Goal: Task Accomplishment & Management: Complete application form

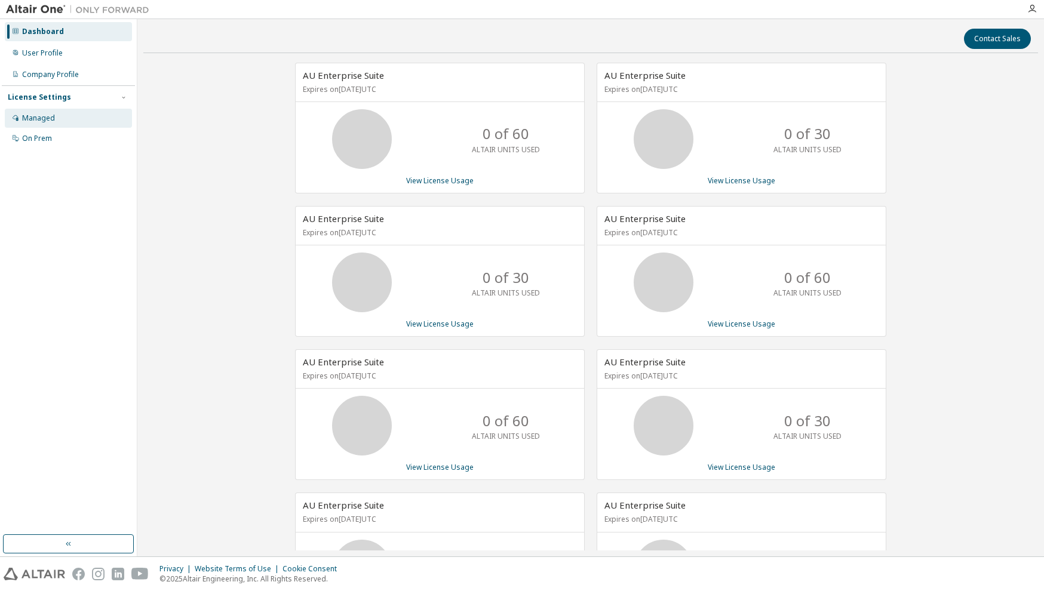
click at [50, 119] on div "Managed" at bounding box center [38, 118] width 33 height 10
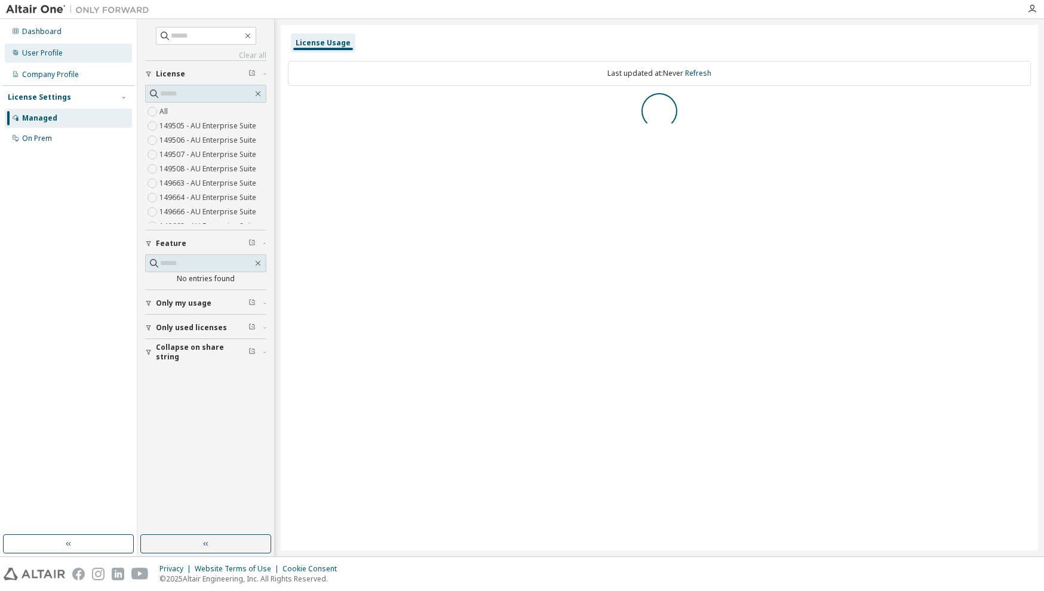
click at [47, 51] on div "User Profile" at bounding box center [42, 53] width 41 height 10
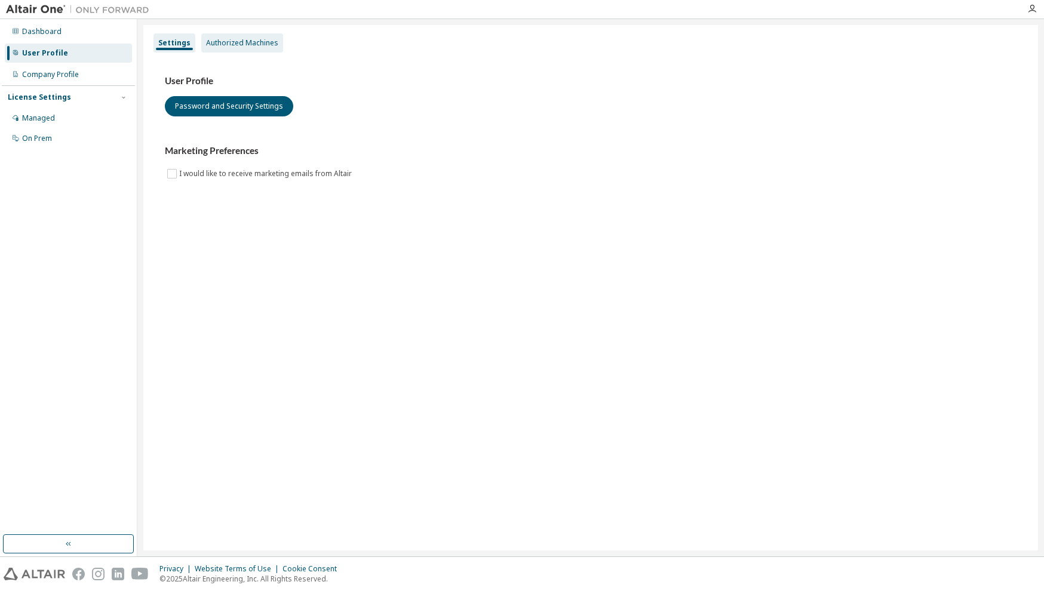
click at [232, 43] on div "Authorized Machines" at bounding box center [242, 43] width 72 height 10
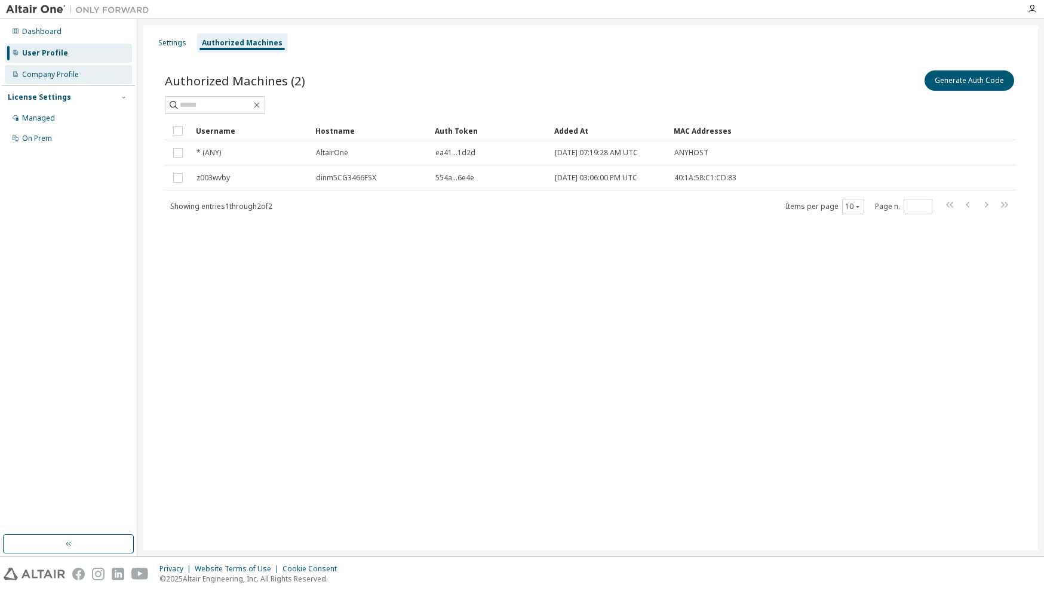
click at [66, 71] on div "Company Profile" at bounding box center [50, 75] width 57 height 10
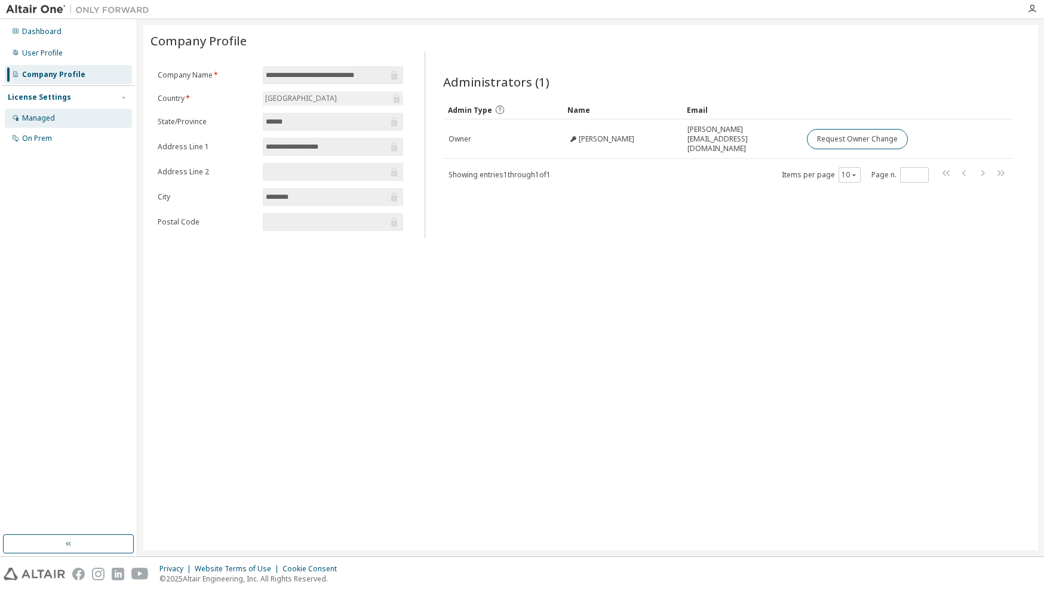
click at [48, 121] on div "Managed" at bounding box center [38, 118] width 33 height 10
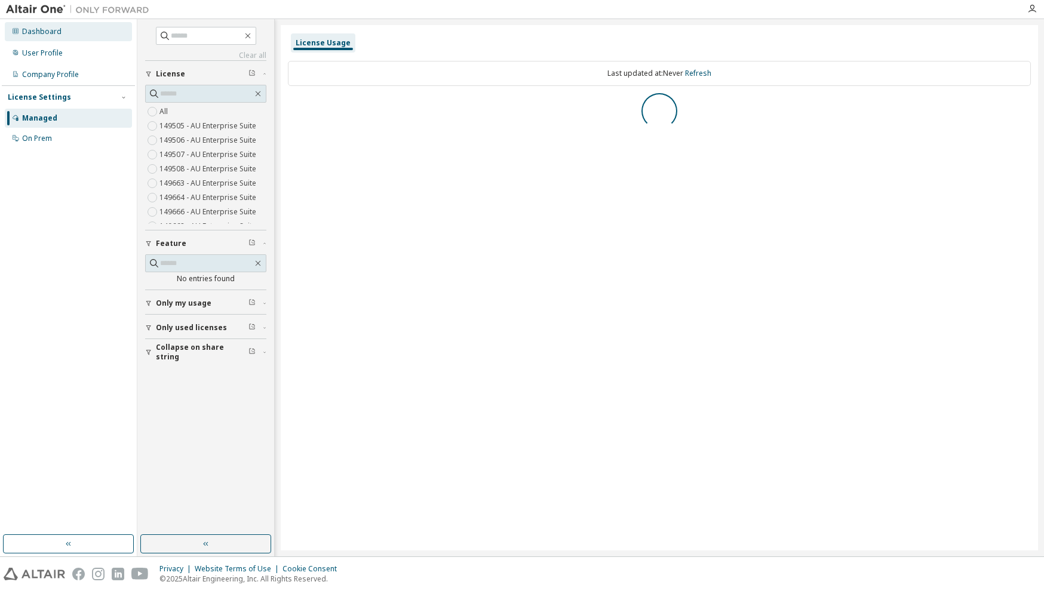
click at [45, 38] on div "Dashboard" at bounding box center [68, 31] width 127 height 19
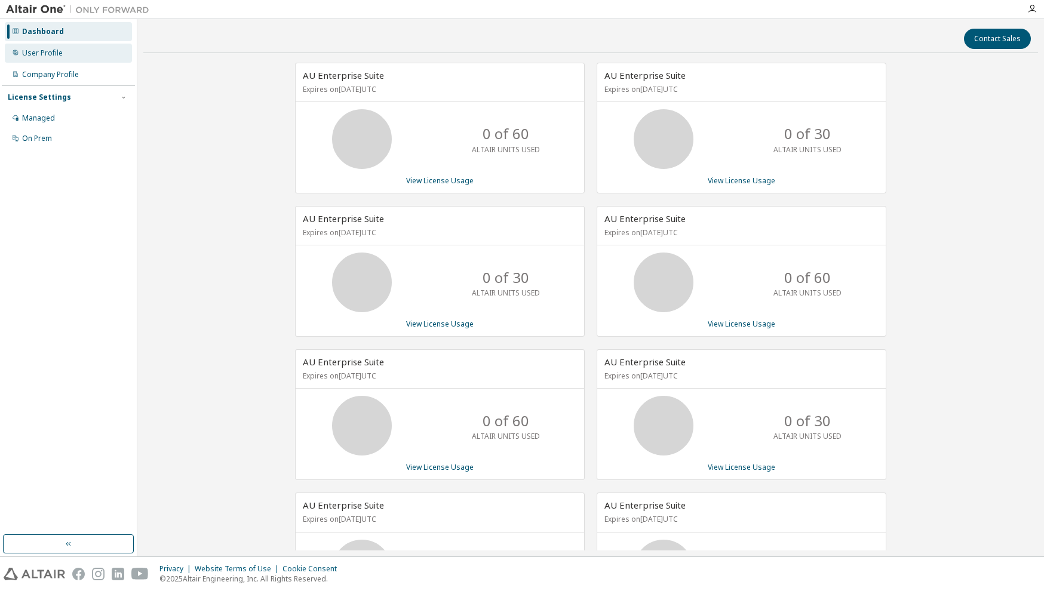
click at [41, 55] on div "User Profile" at bounding box center [42, 53] width 41 height 10
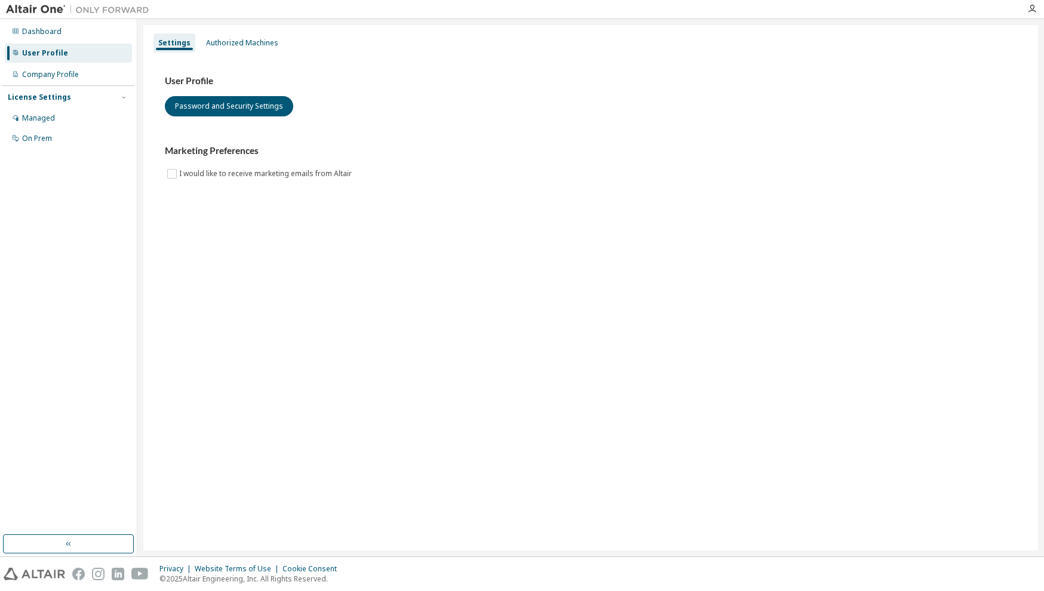
click at [50, 99] on div "License Settings" at bounding box center [39, 98] width 63 height 10
click at [50, 98] on div "License Settings" at bounding box center [39, 98] width 63 height 10
click at [47, 118] on div "Managed" at bounding box center [38, 118] width 33 height 10
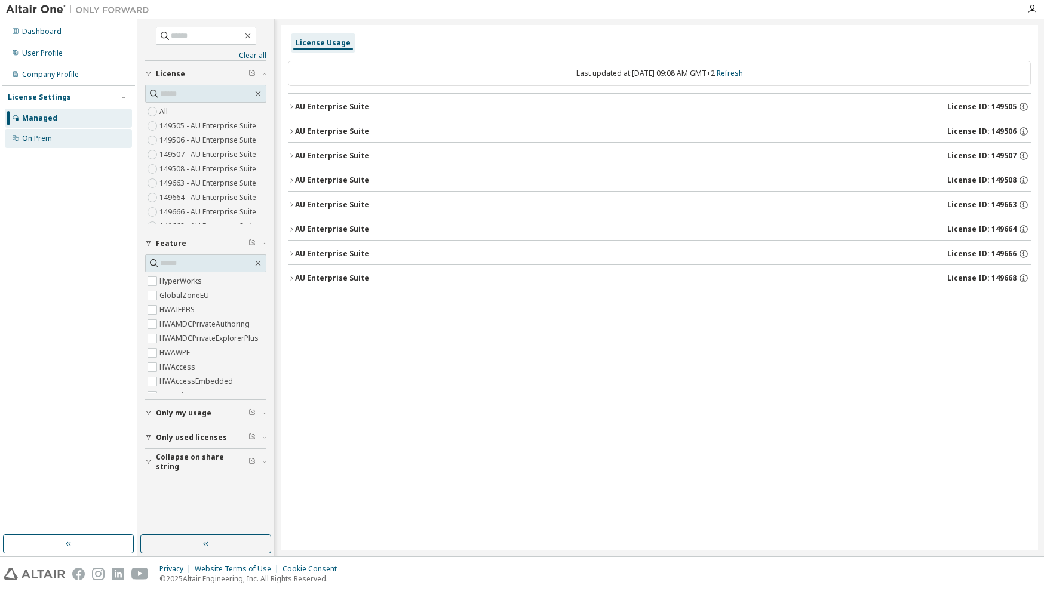
click at [39, 137] on div "On Prem" at bounding box center [37, 139] width 30 height 10
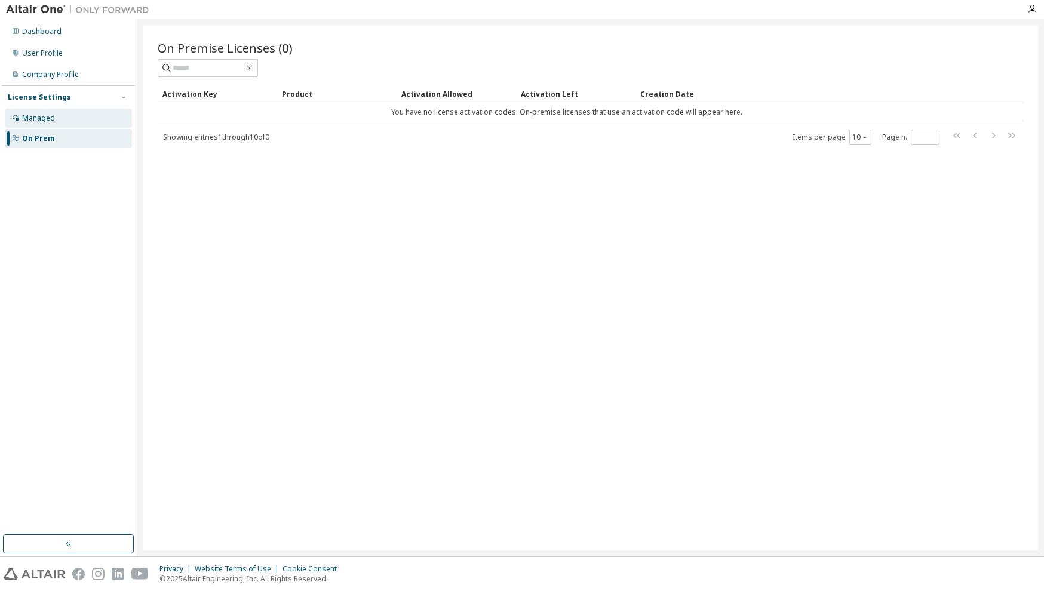
click at [40, 117] on div "Managed" at bounding box center [38, 118] width 33 height 10
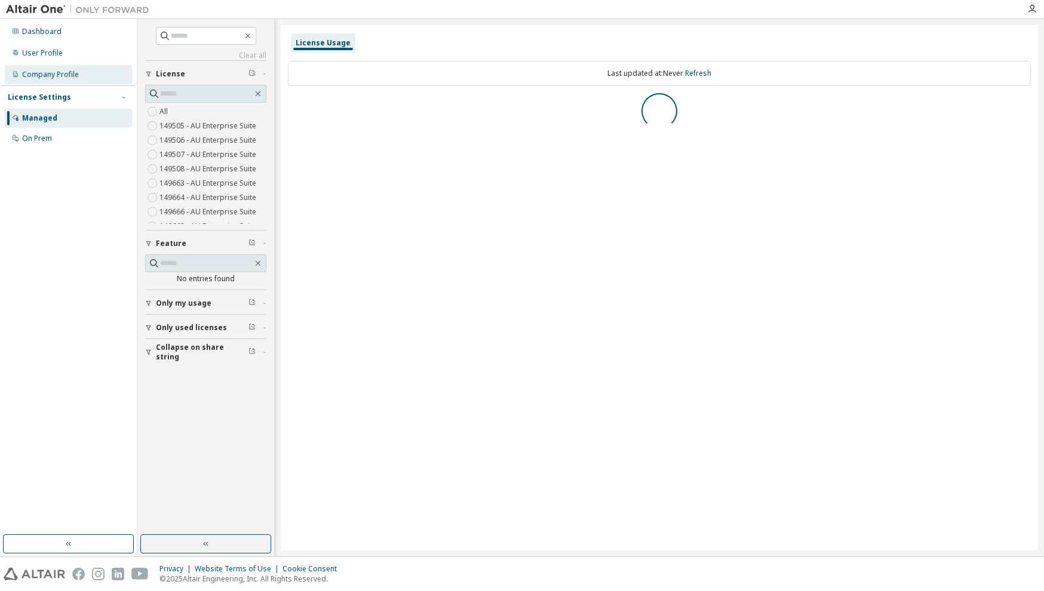
click at [48, 73] on div "Company Profile" at bounding box center [50, 75] width 57 height 10
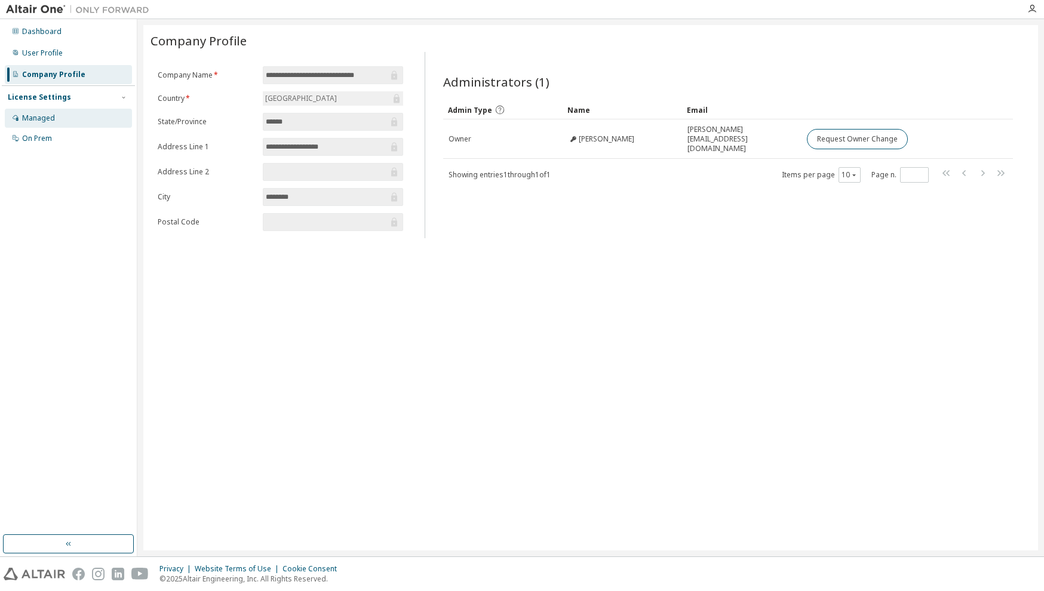
click at [30, 118] on div "Managed" at bounding box center [38, 118] width 33 height 10
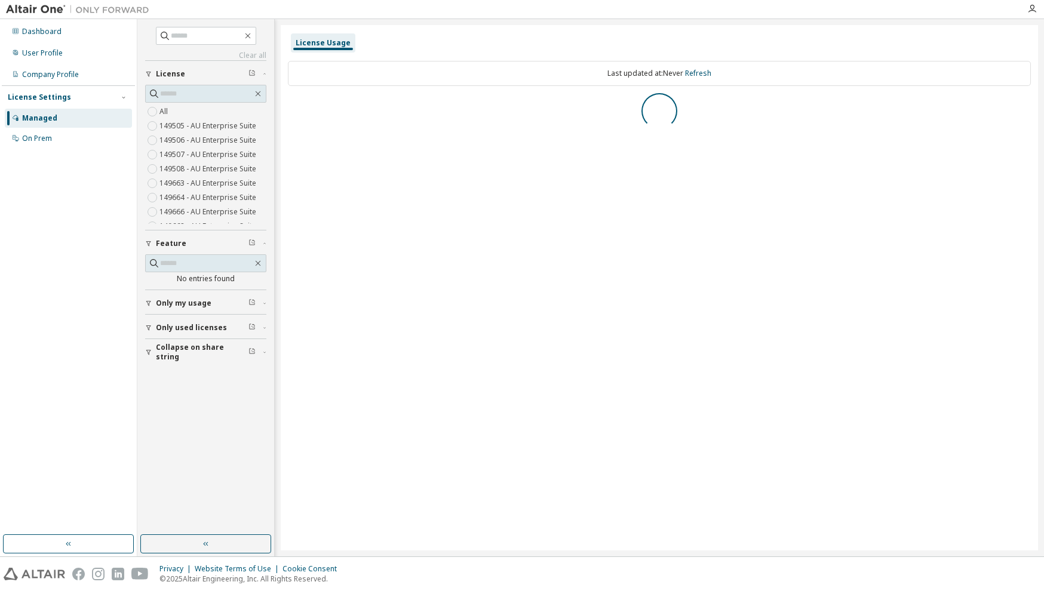
click at [177, 304] on span "Only my usage" at bounding box center [184, 304] width 56 height 10
click at [175, 303] on span "Only my usage" at bounding box center [184, 304] width 56 height 10
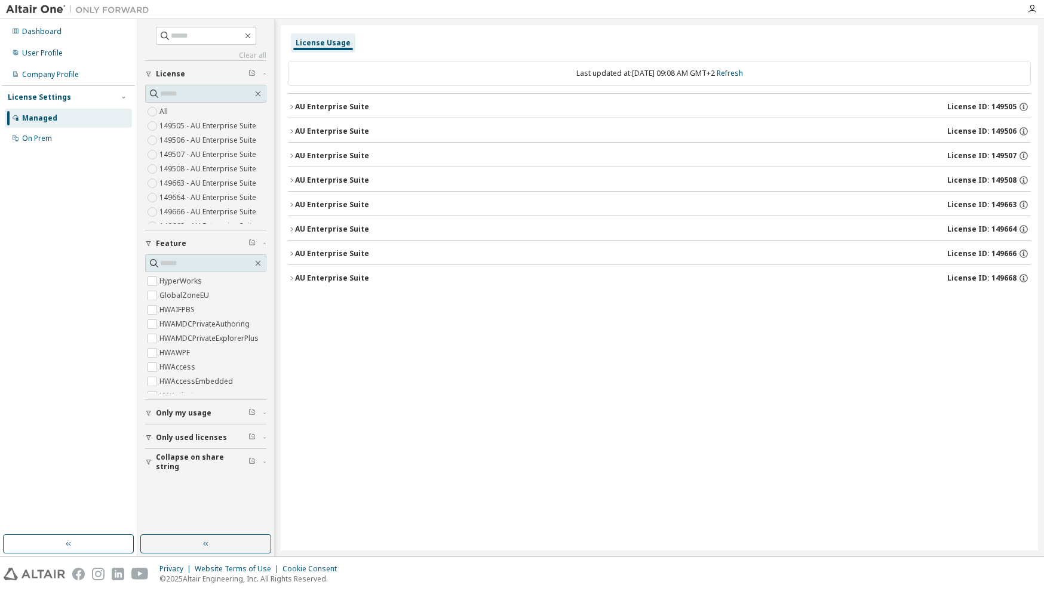
click at [318, 108] on div "AU Enterprise Suite" at bounding box center [332, 107] width 74 height 10
click at [294, 106] on icon "button" at bounding box center [291, 106] width 7 height 7
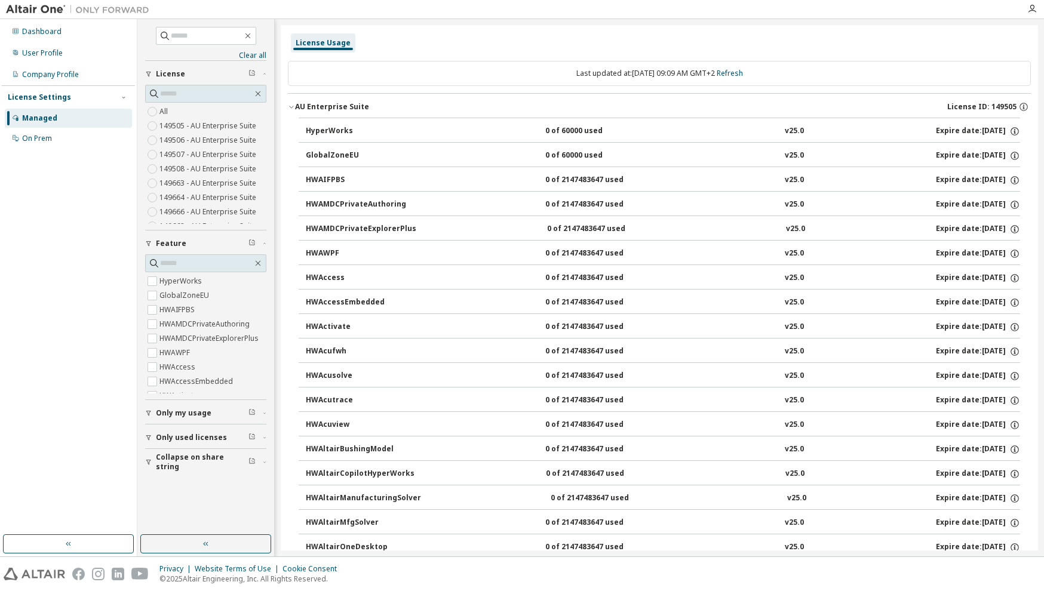
click at [292, 107] on icon "button" at bounding box center [291, 106] width 7 height 7
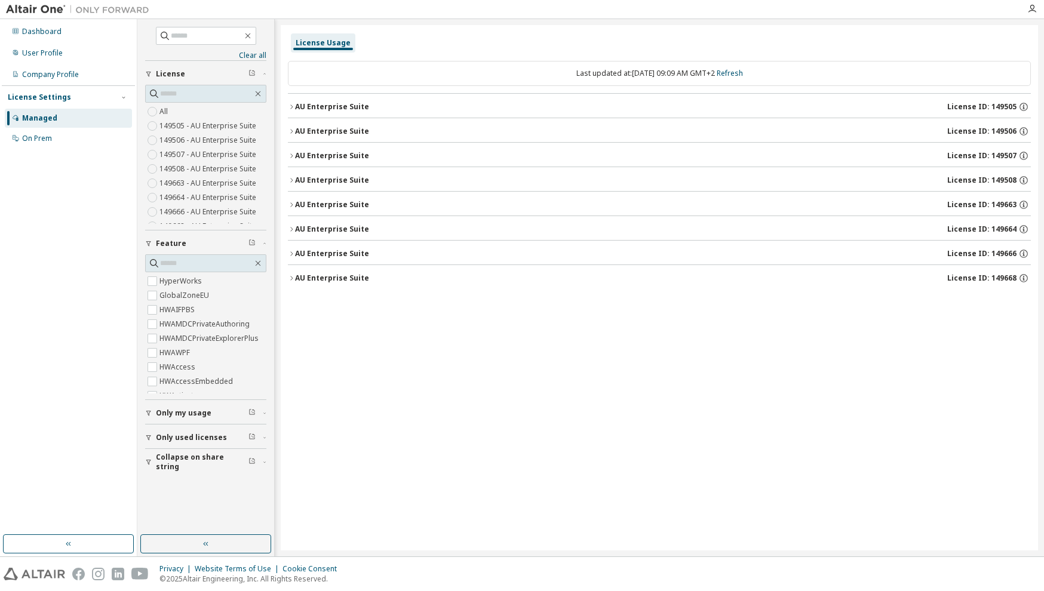
click at [293, 278] on icon "button" at bounding box center [291, 278] width 7 height 7
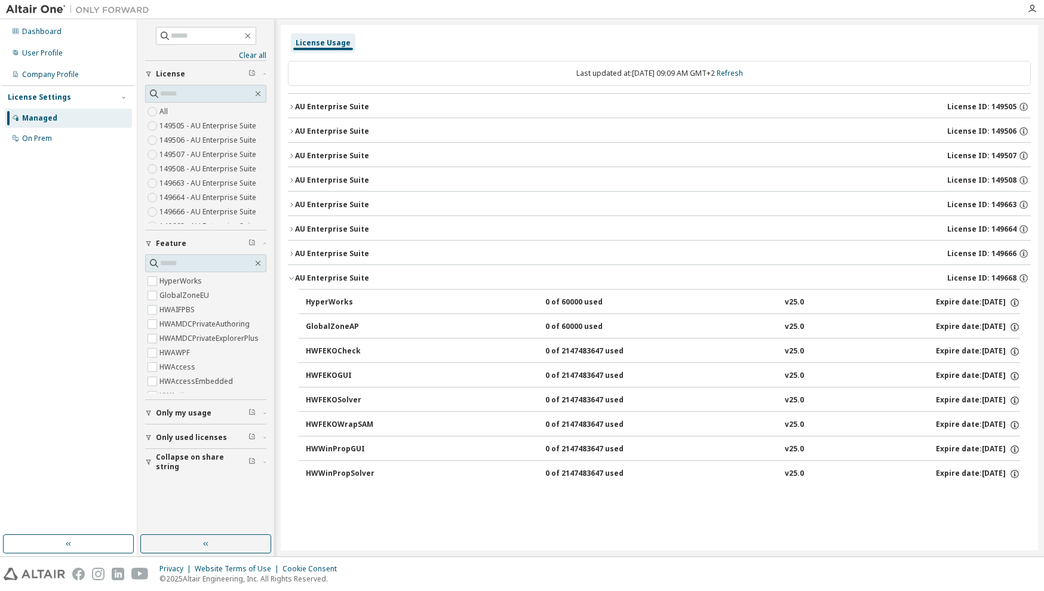
click at [291, 157] on icon "button" at bounding box center [291, 155] width 2 height 4
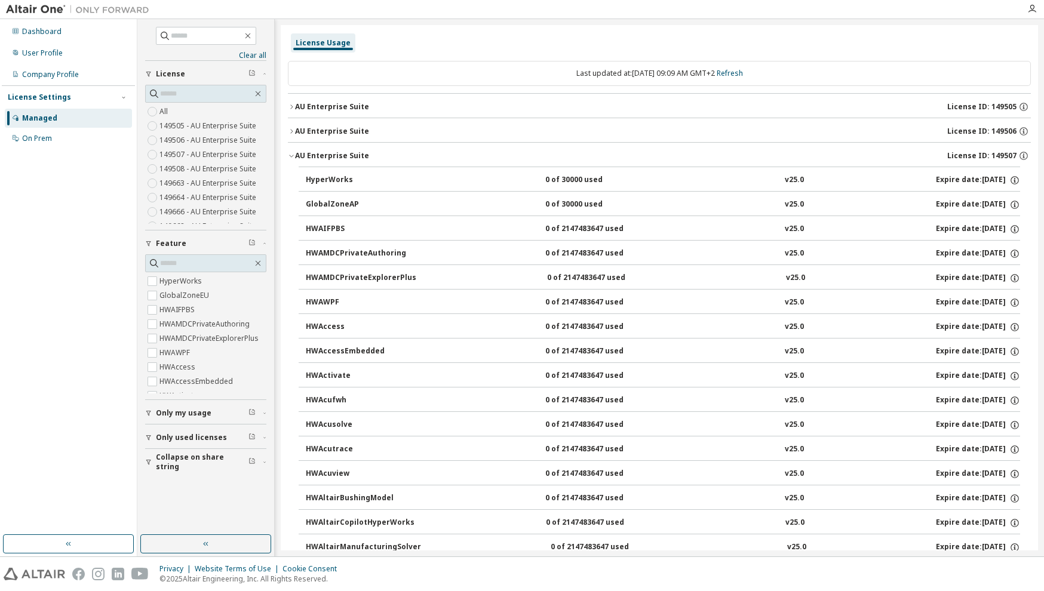
click at [291, 157] on icon "button" at bounding box center [291, 156] width 4 height 2
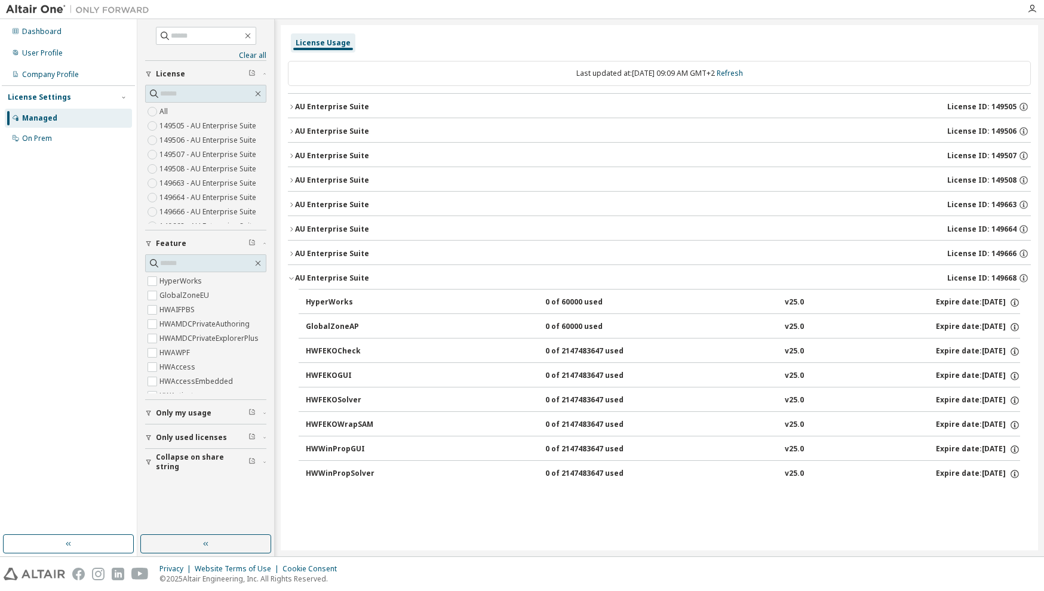
click at [292, 252] on icon "button" at bounding box center [291, 253] width 7 height 7
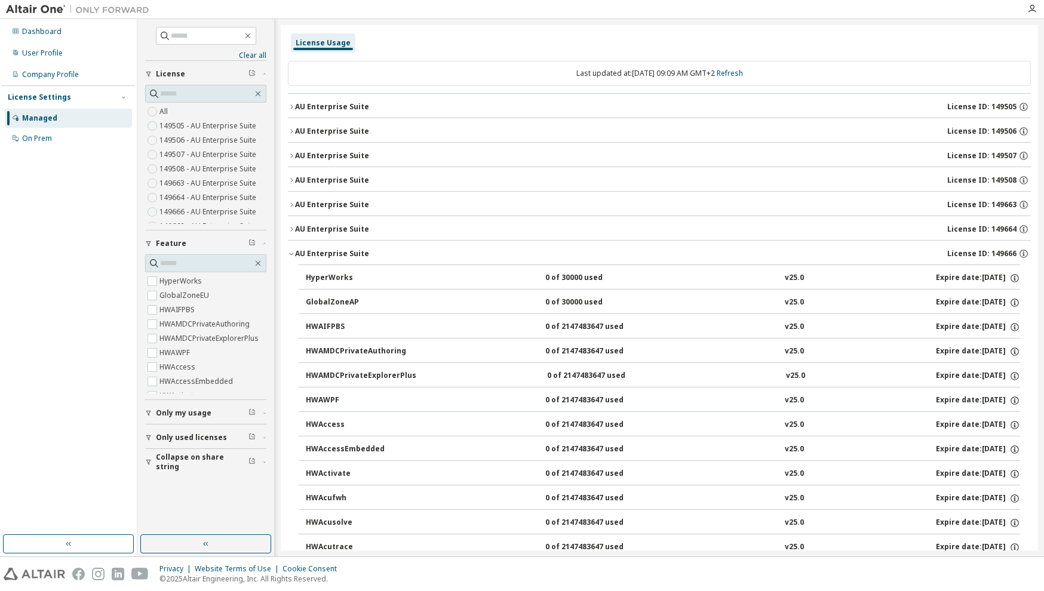
click at [292, 252] on icon "button" at bounding box center [291, 253] width 7 height 7
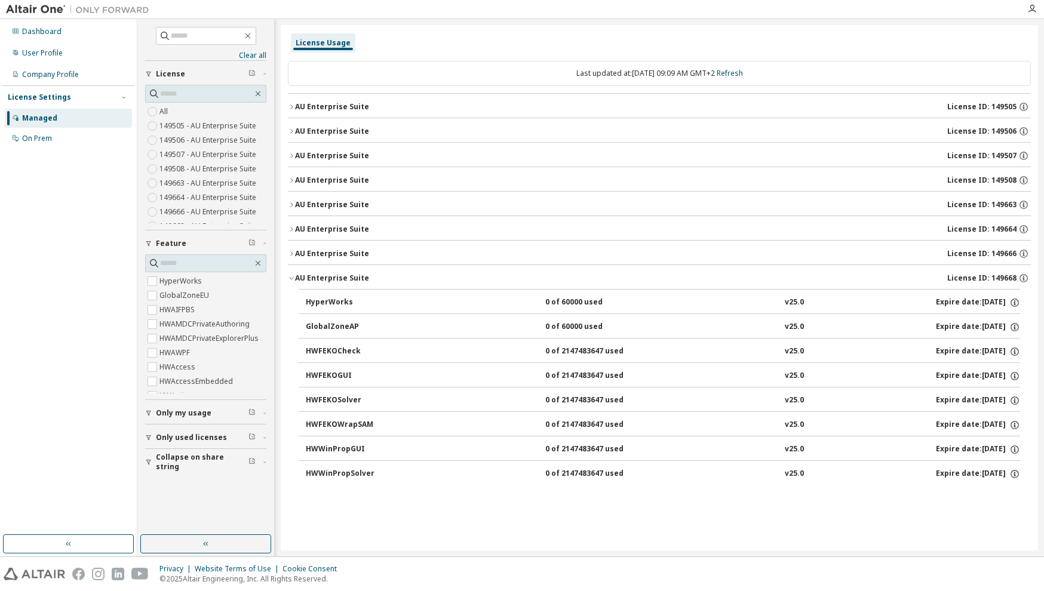
click at [291, 229] on icon "button" at bounding box center [291, 229] width 7 height 7
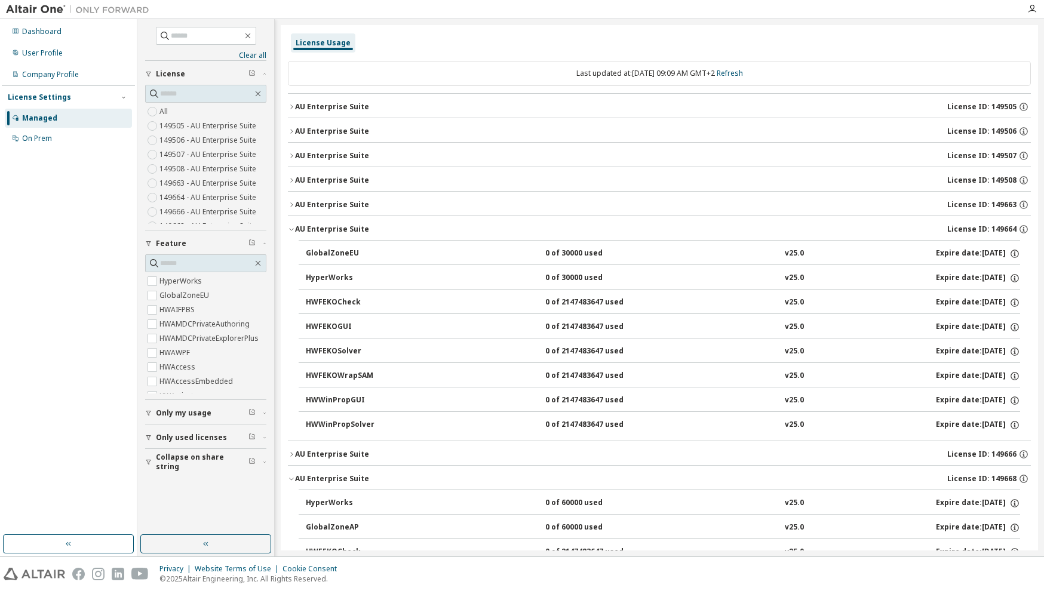
click at [291, 229] on icon "button" at bounding box center [291, 229] width 7 height 7
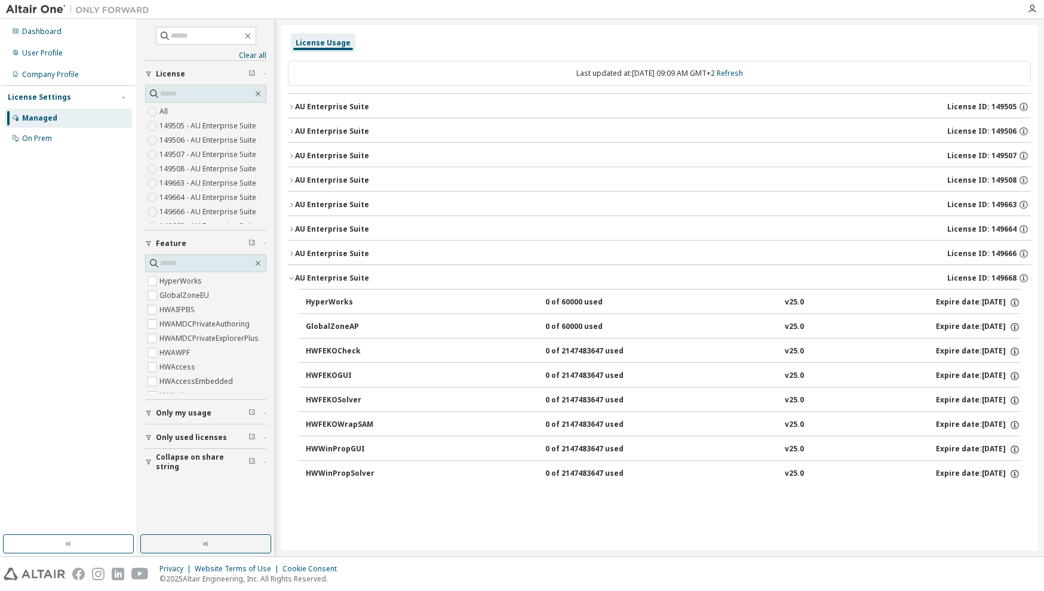
click at [293, 181] on icon "button" at bounding box center [291, 180] width 7 height 7
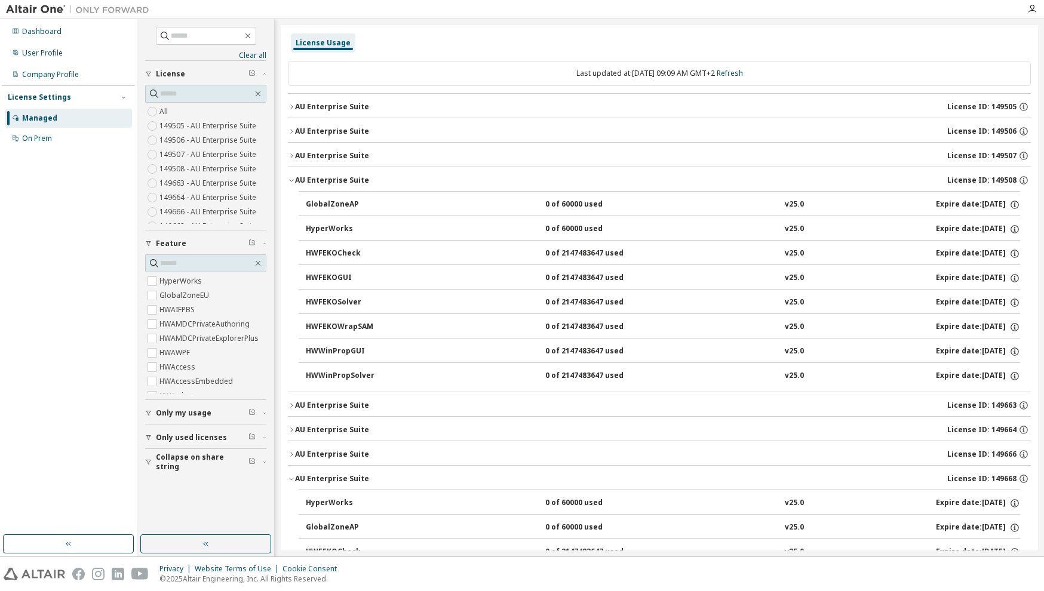
click at [293, 181] on icon "button" at bounding box center [291, 180] width 7 height 7
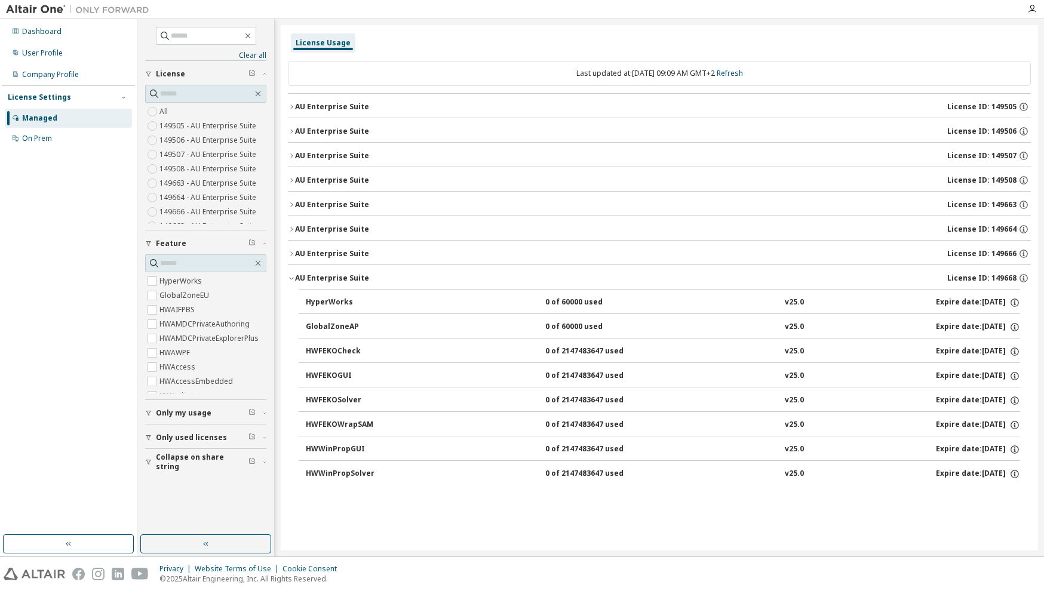
click at [293, 133] on icon "button" at bounding box center [291, 131] width 7 height 7
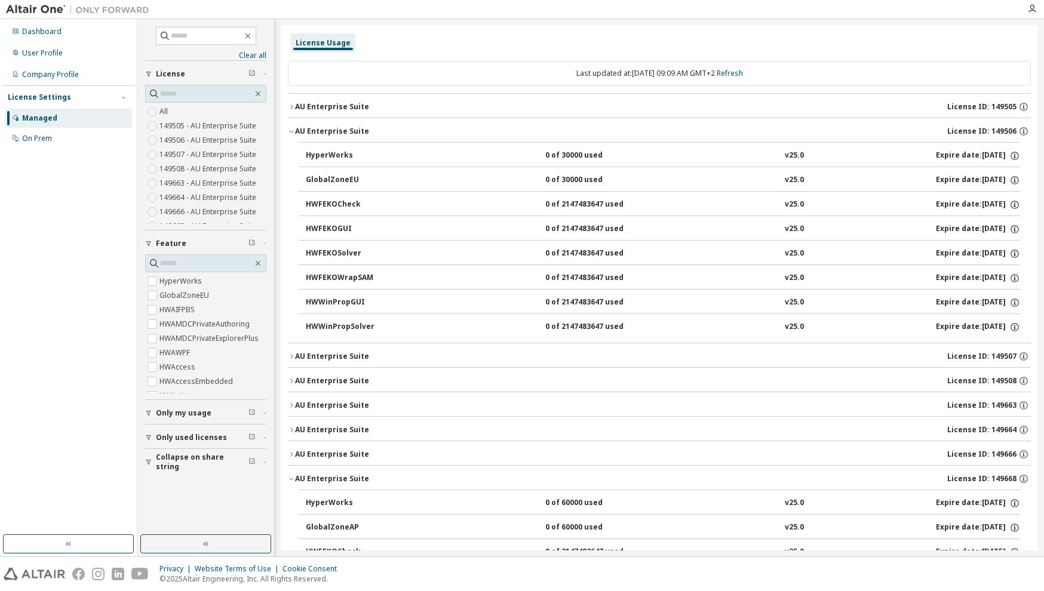
click at [291, 131] on icon "button" at bounding box center [291, 131] width 7 height 7
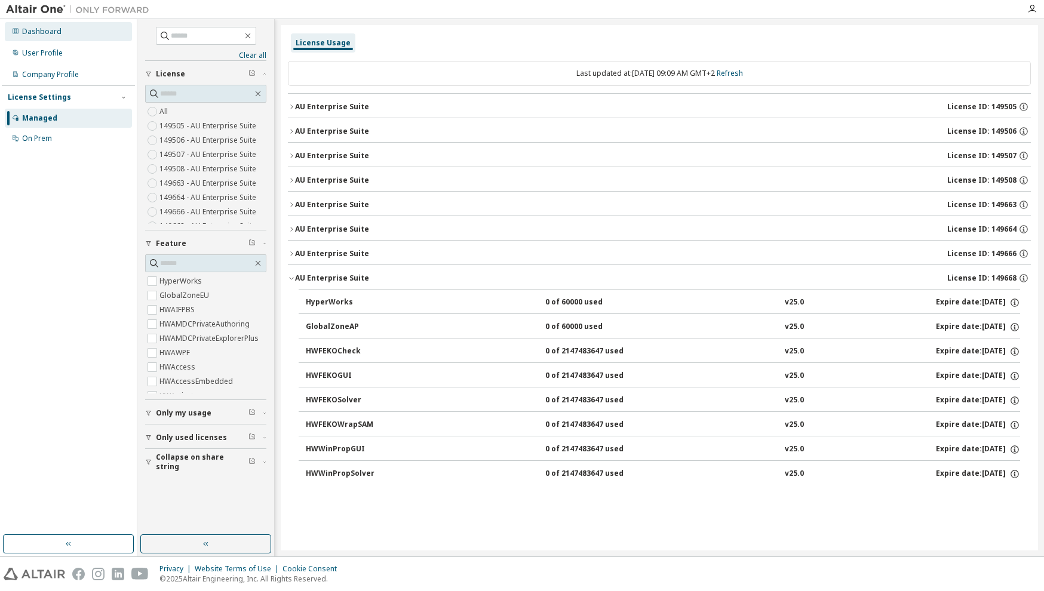
click at [40, 35] on div "Dashboard" at bounding box center [41, 32] width 39 height 10
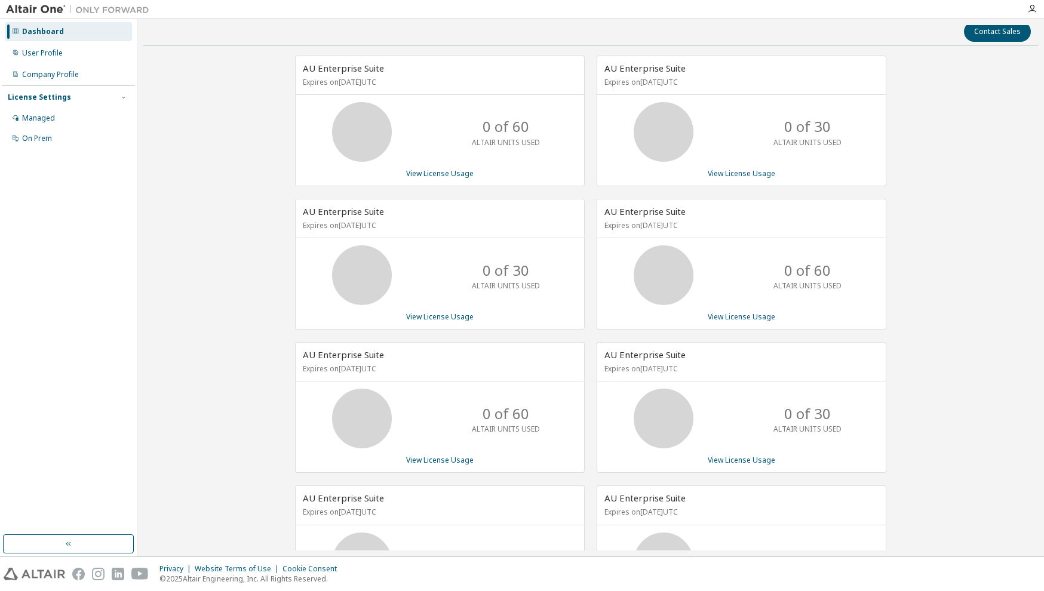
scroll to position [85, 0]
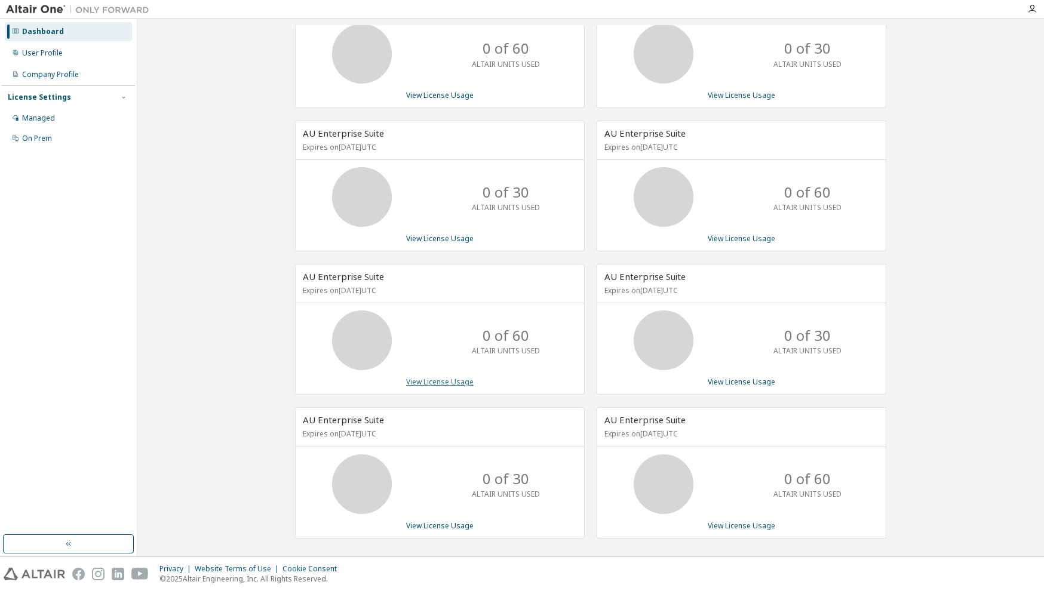
click at [439, 383] on link "View License Usage" at bounding box center [439, 382] width 67 height 10
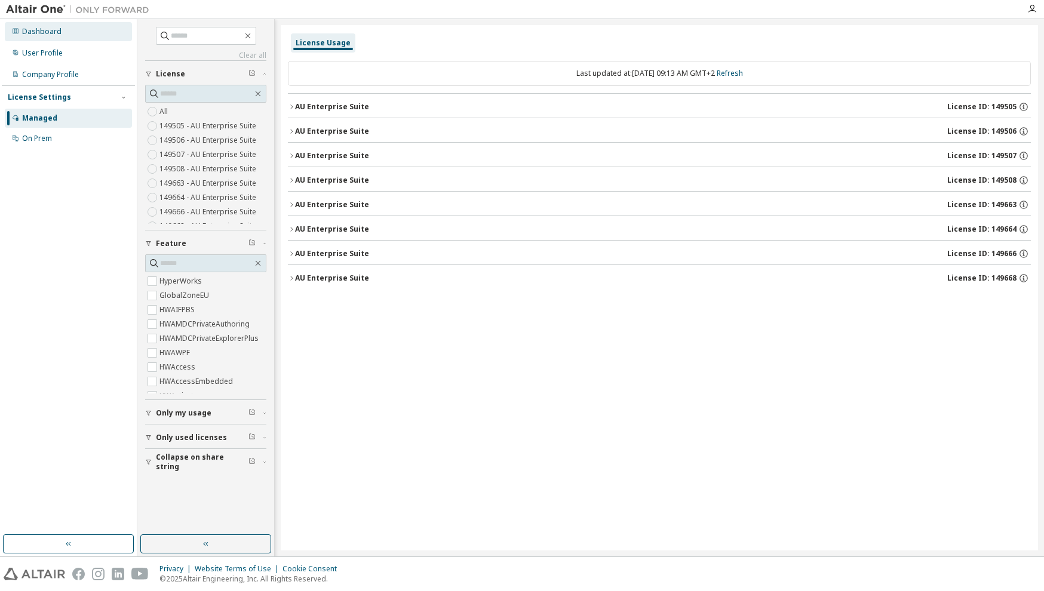
click at [41, 37] on div "Dashboard" at bounding box center [68, 31] width 127 height 19
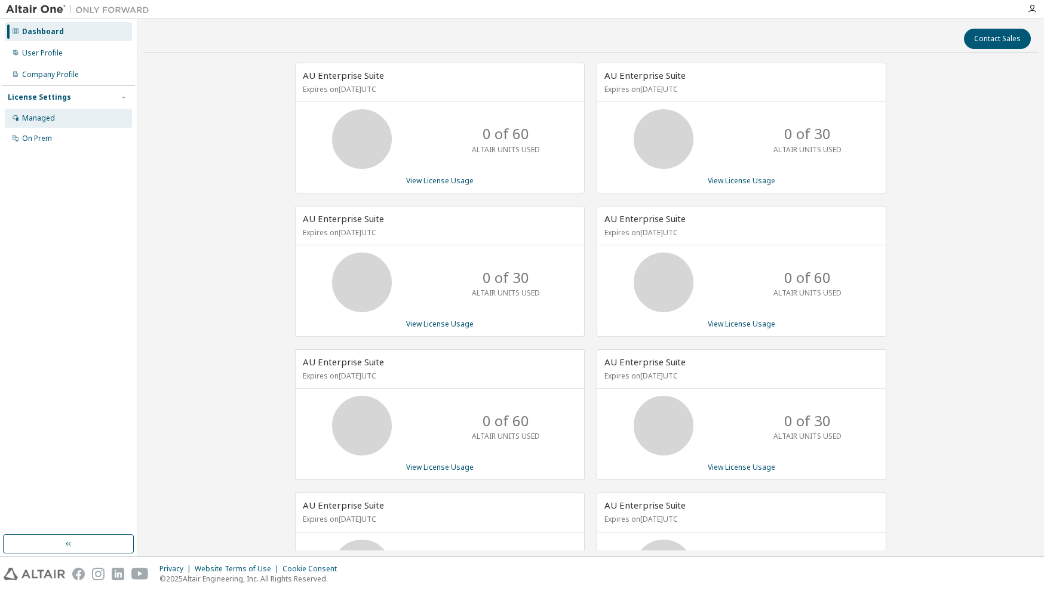
click at [57, 121] on div "Managed" at bounding box center [68, 118] width 127 height 19
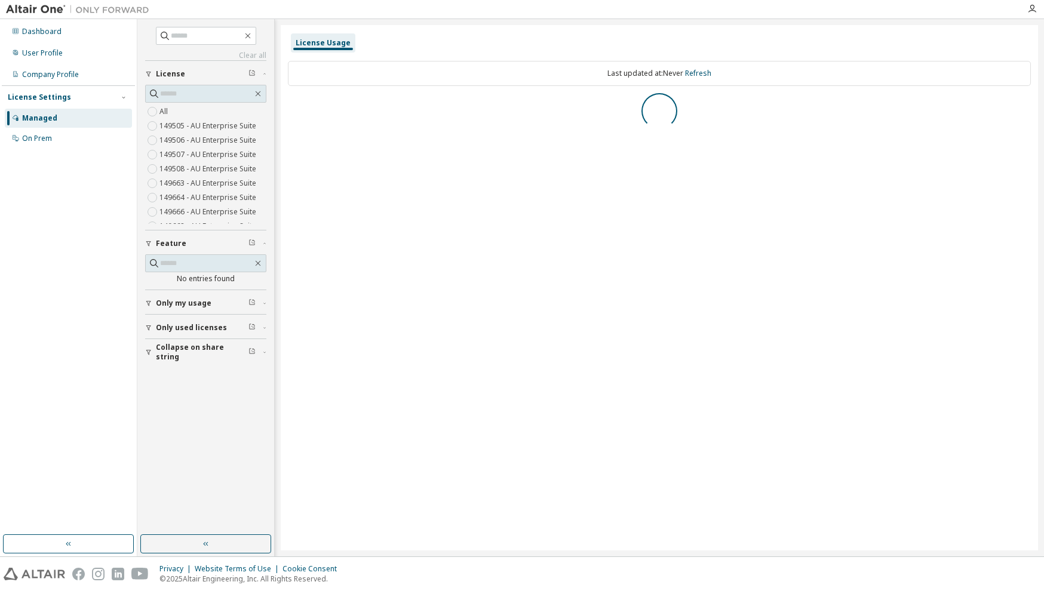
scroll to position [10, 0]
click at [193, 213] on label "149668 - AU Enterprise Suite" at bounding box center [208, 217] width 99 height 14
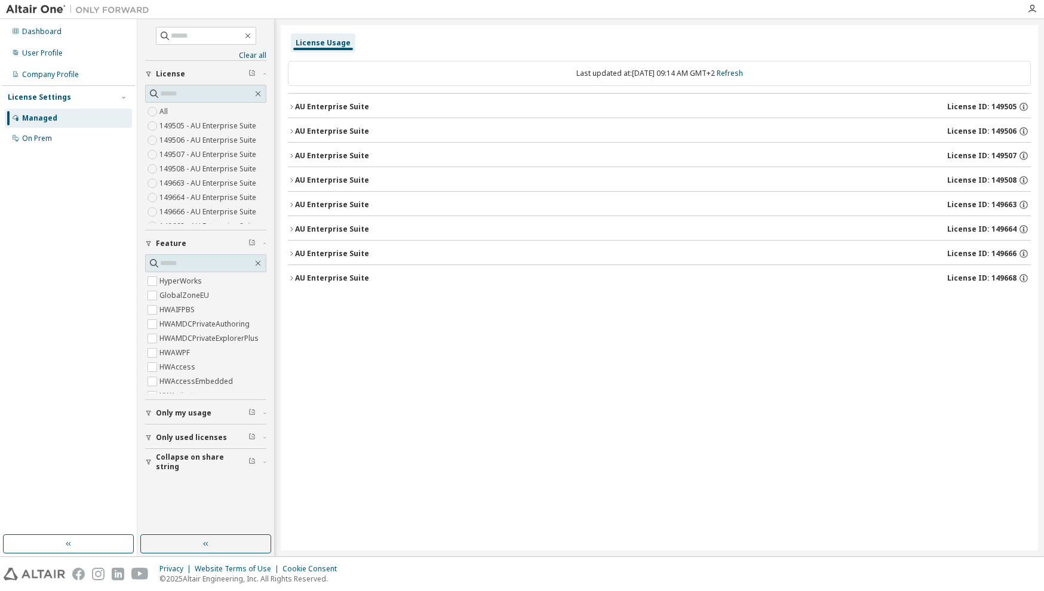
click at [294, 278] on icon "button" at bounding box center [291, 278] width 7 height 7
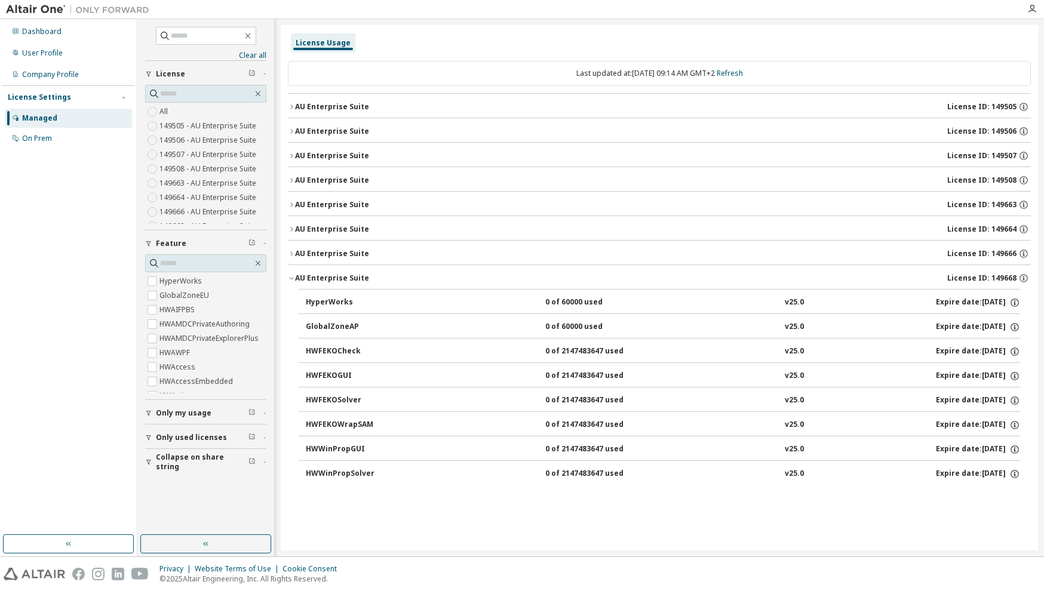
click at [341, 447] on div "HWWinPropGUI" at bounding box center [359, 449] width 107 height 11
click at [53, 72] on div "Company Profile" at bounding box center [50, 75] width 57 height 10
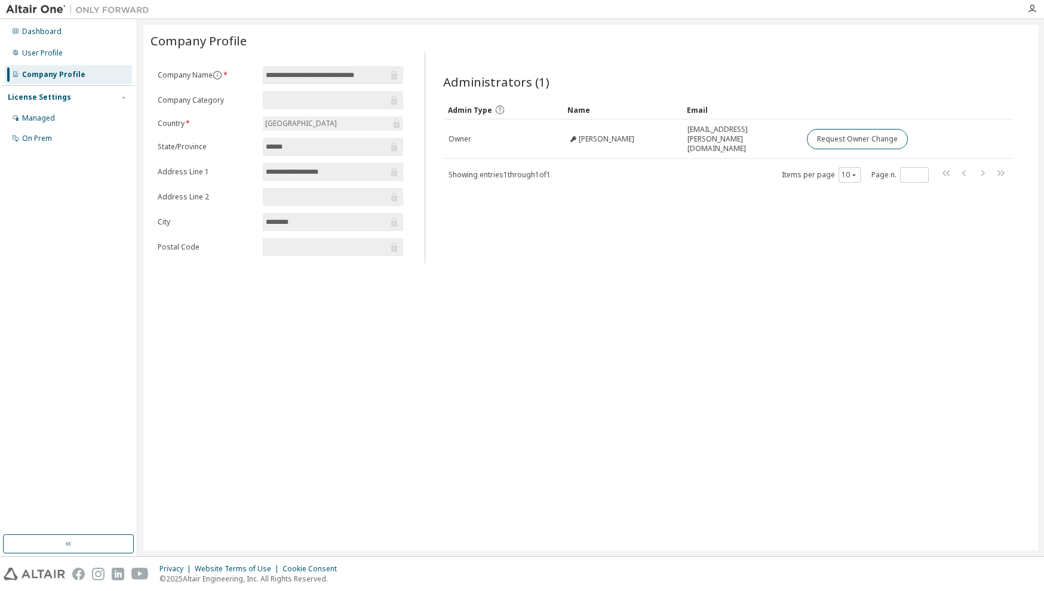
click at [676, 384] on div "**********" at bounding box center [590, 287] width 894 height 525
click at [51, 118] on div "Managed" at bounding box center [38, 118] width 33 height 10
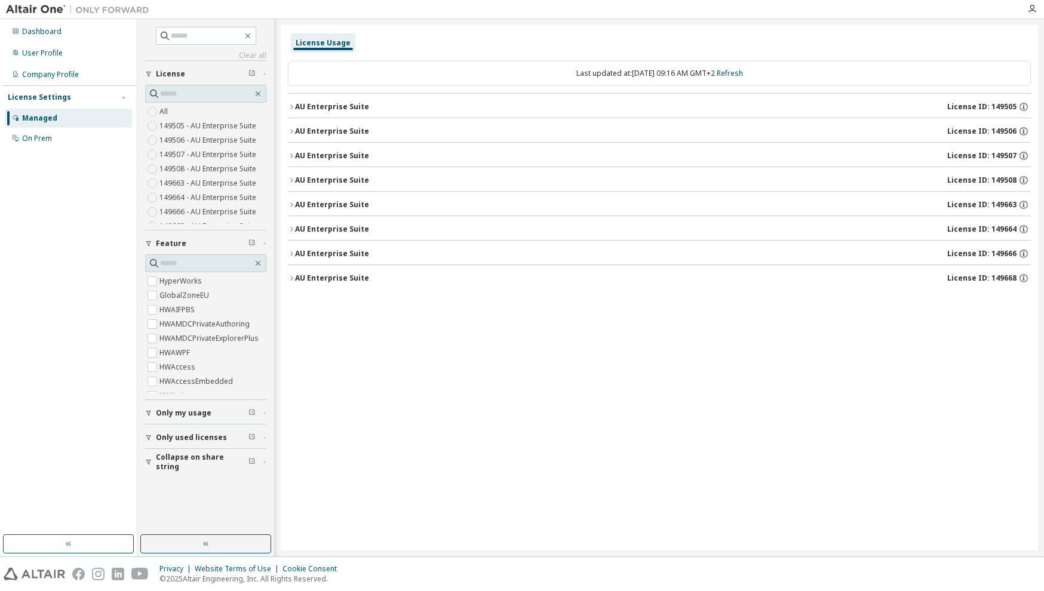
click at [336, 109] on div "AU Enterprise Suite" at bounding box center [332, 107] width 74 height 10
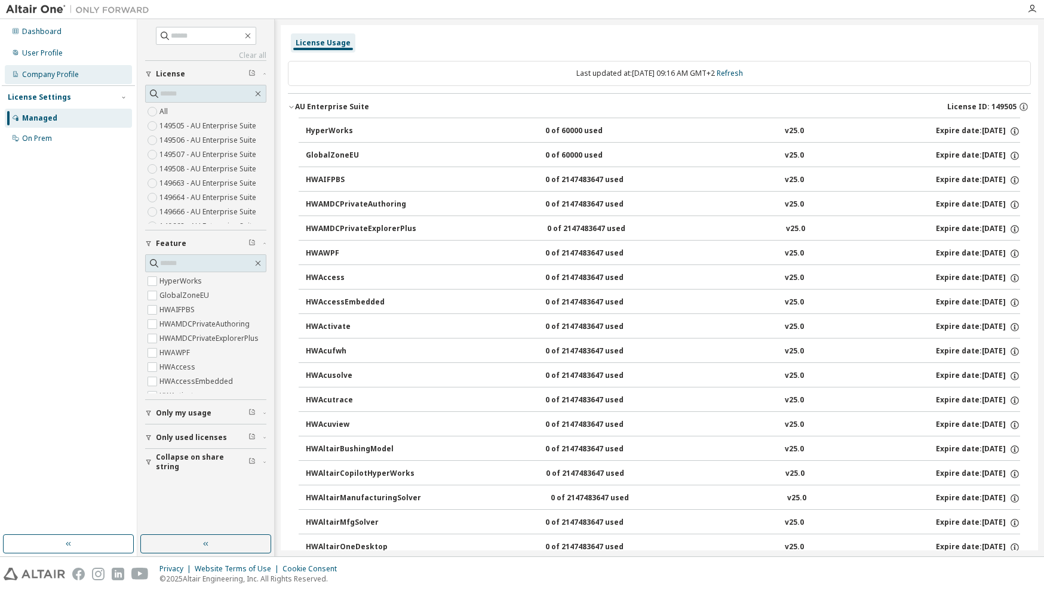
click at [52, 70] on div "Company Profile" at bounding box center [50, 75] width 57 height 10
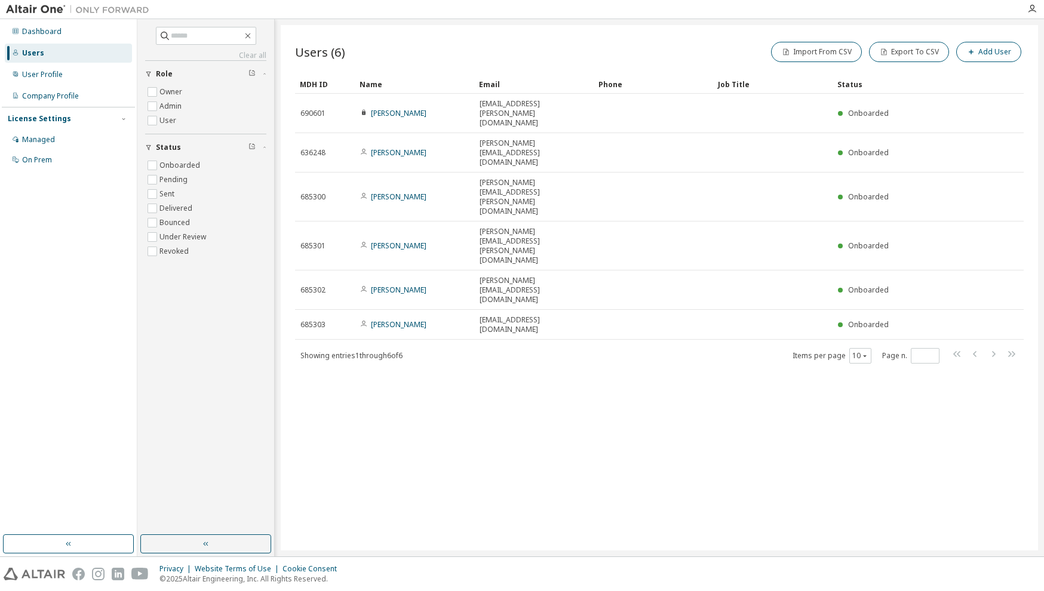
click at [981, 53] on button "Add User" at bounding box center [988, 52] width 65 height 20
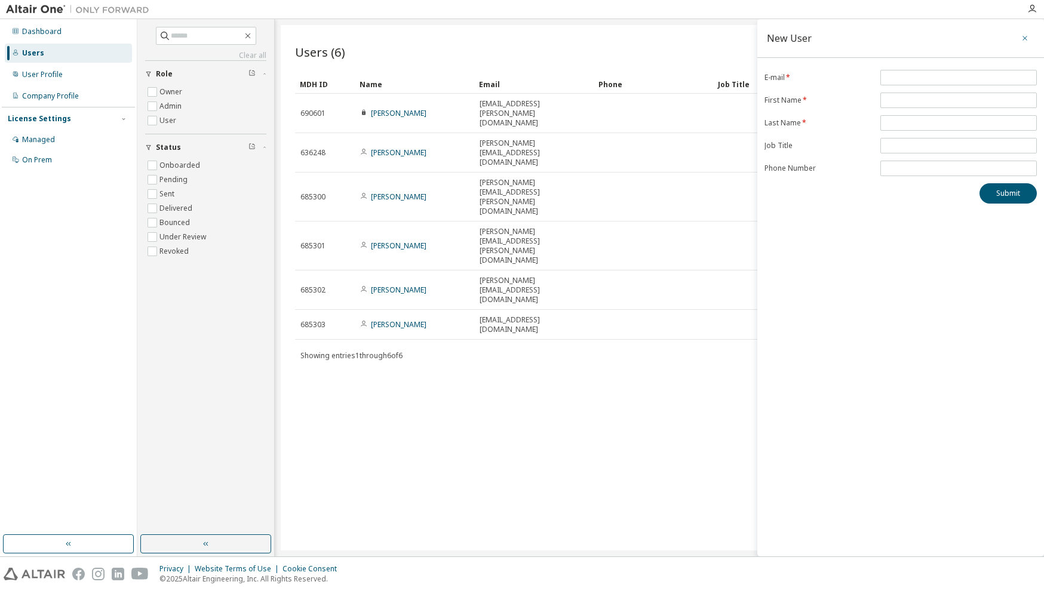
click at [1021, 37] on icon "button" at bounding box center [1024, 38] width 8 height 10
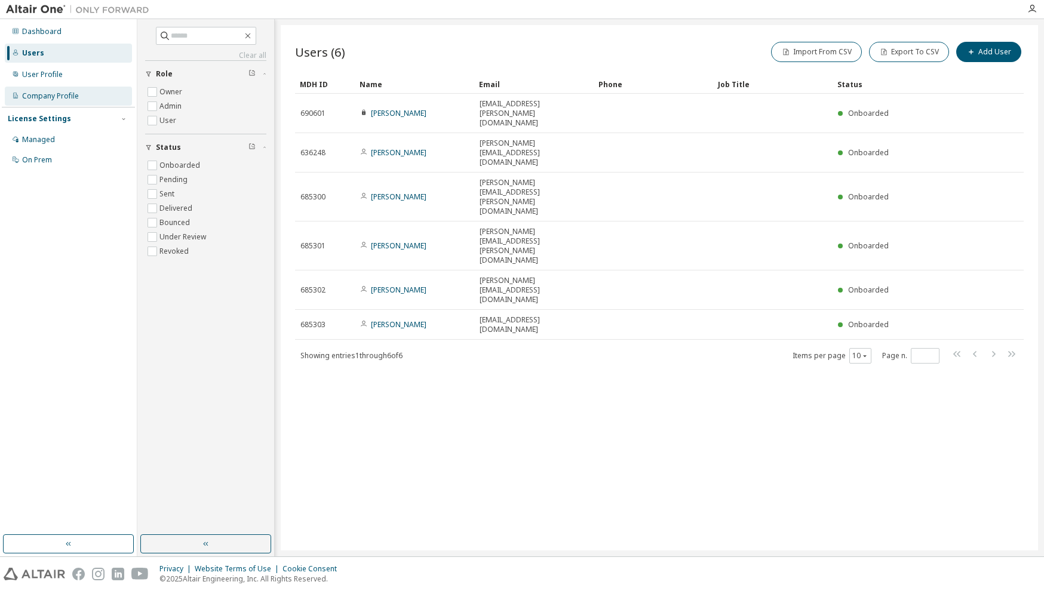
click at [58, 92] on div "Company Profile" at bounding box center [50, 96] width 57 height 10
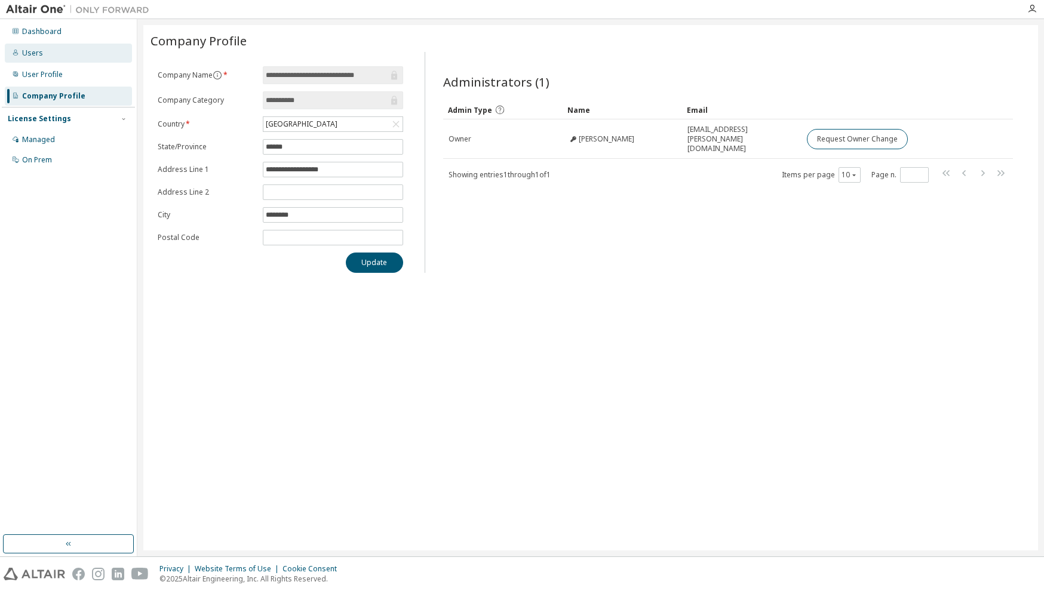
click at [35, 56] on div "Users" at bounding box center [32, 53] width 21 height 10
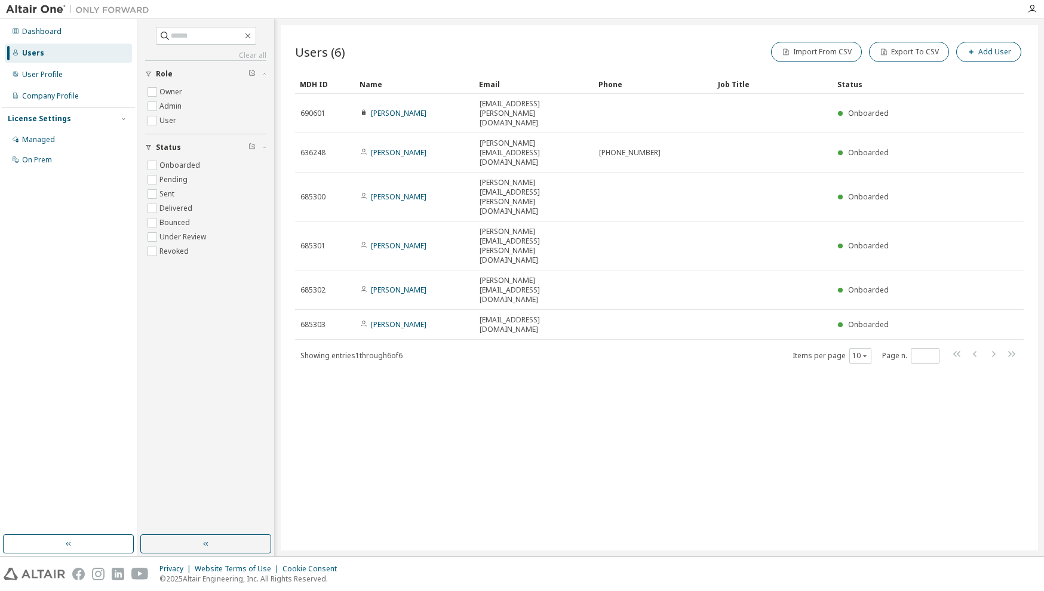
click at [989, 52] on button "Add User" at bounding box center [988, 52] width 65 height 20
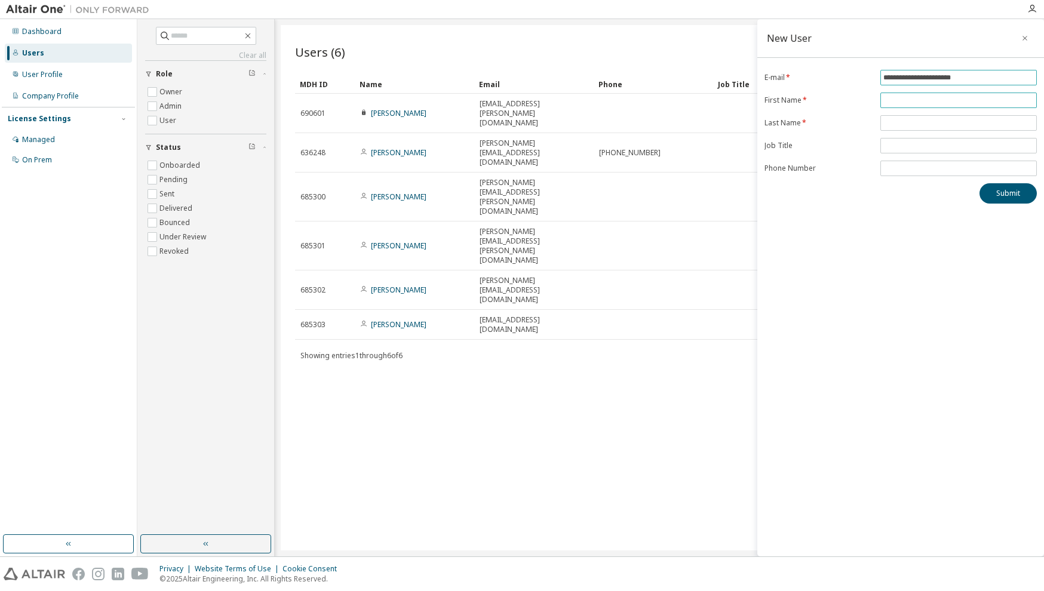
type input "**********"
type input "*****"
click at [941, 116] on span at bounding box center [958, 123] width 156 height 16
type input "*****"
click at [995, 197] on button "Submit" at bounding box center [1007, 193] width 57 height 20
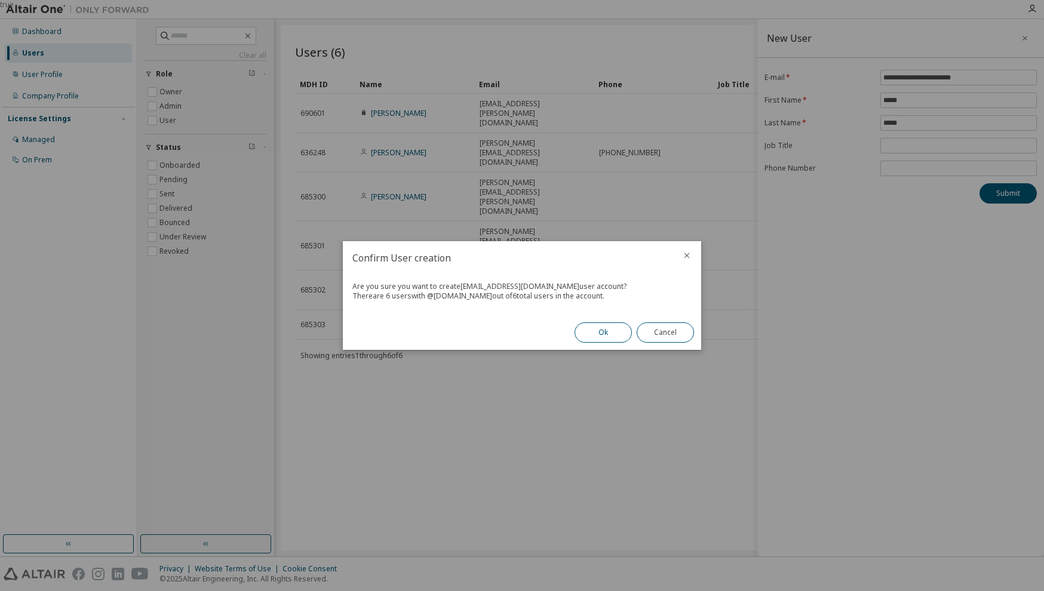
click at [600, 332] on button "Ok" at bounding box center [602, 332] width 57 height 20
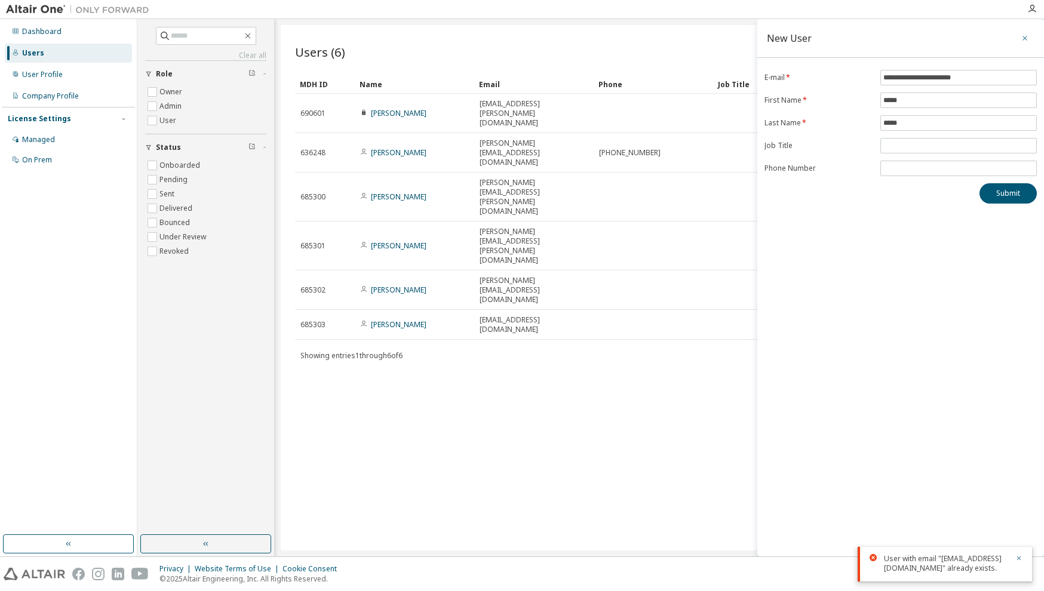
click at [1020, 38] on icon "button" at bounding box center [1024, 38] width 8 height 10
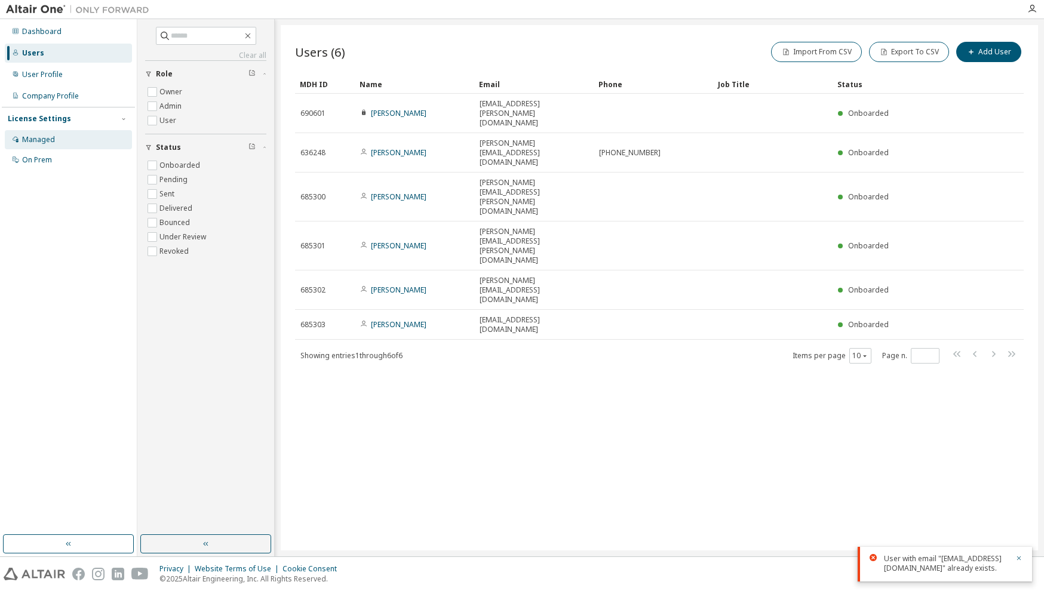
click at [49, 138] on div "Managed" at bounding box center [38, 140] width 33 height 10
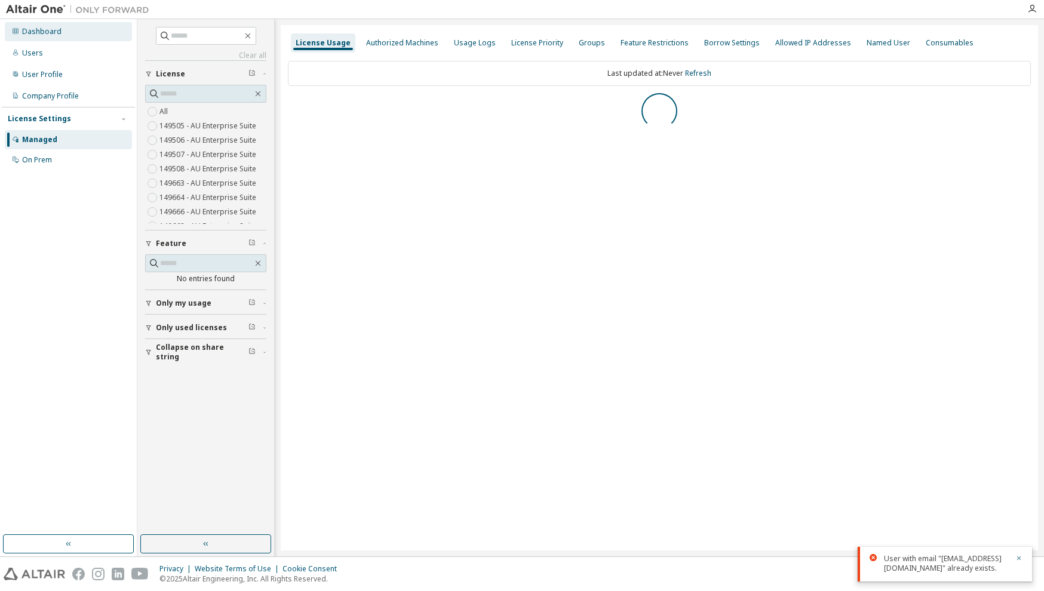
click at [42, 36] on div "Dashboard" at bounding box center [68, 31] width 127 height 19
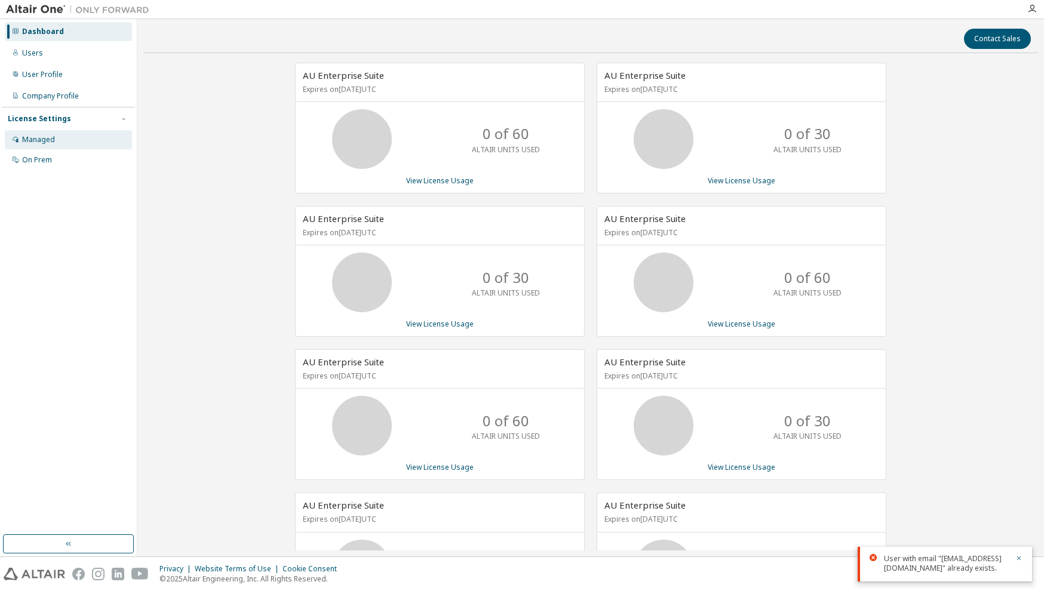
click at [60, 136] on div "Managed" at bounding box center [68, 139] width 127 height 19
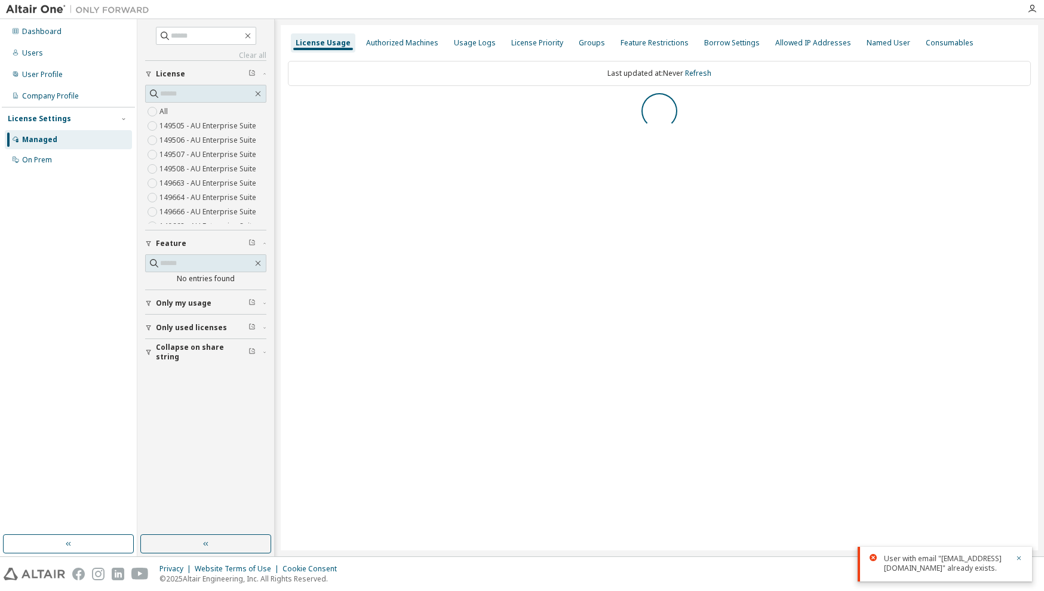
click at [157, 328] on span "Only used licenses" at bounding box center [191, 328] width 71 height 10
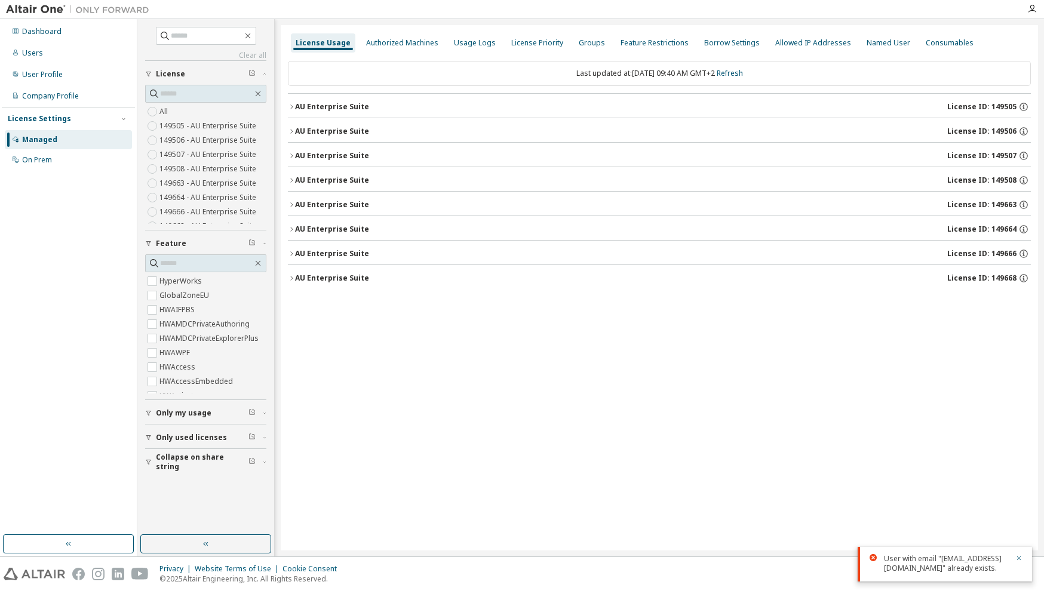
scroll to position [10, 0]
click at [296, 274] on div "AU Enterprise Suite" at bounding box center [332, 278] width 74 height 10
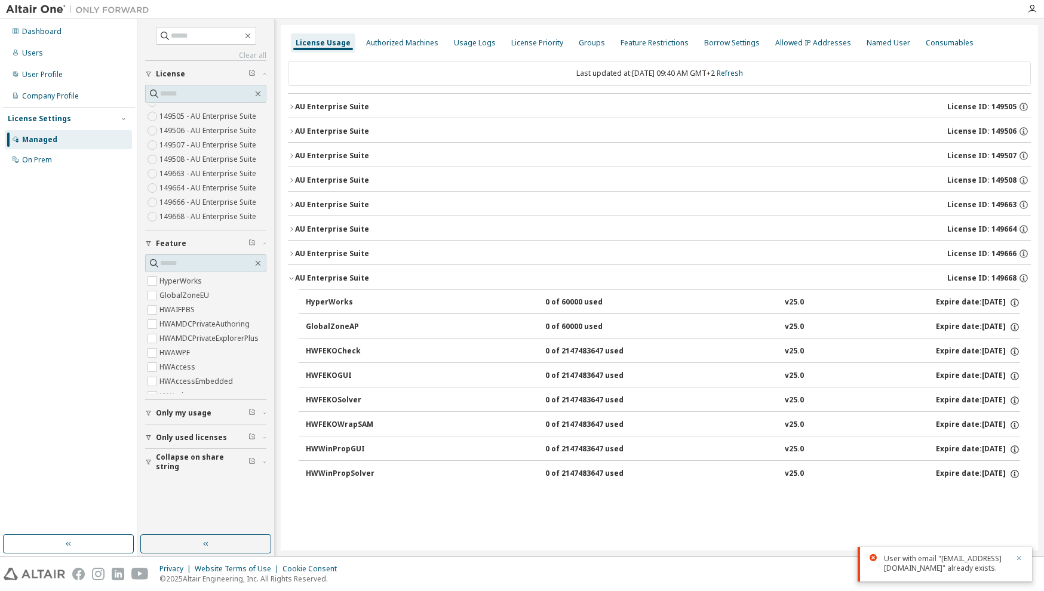
click at [1017, 555] on icon "button" at bounding box center [1018, 558] width 7 height 7
click at [42, 55] on div "Users" at bounding box center [68, 53] width 127 height 19
